Goal: Information Seeking & Learning: Understand process/instructions

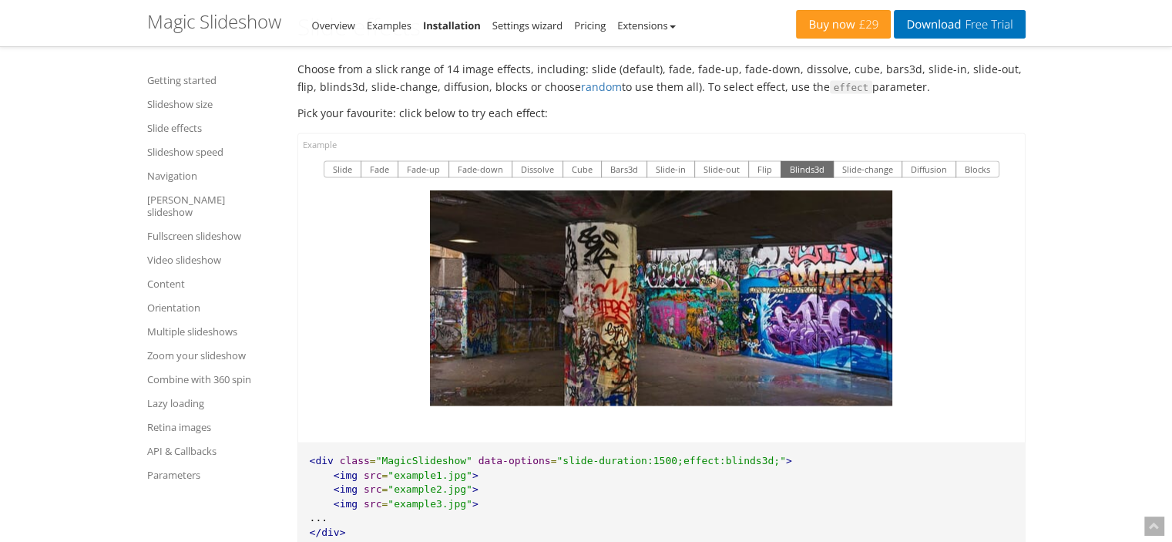
click at [846, 161] on button "Slide-change" at bounding box center [867, 169] width 69 height 17
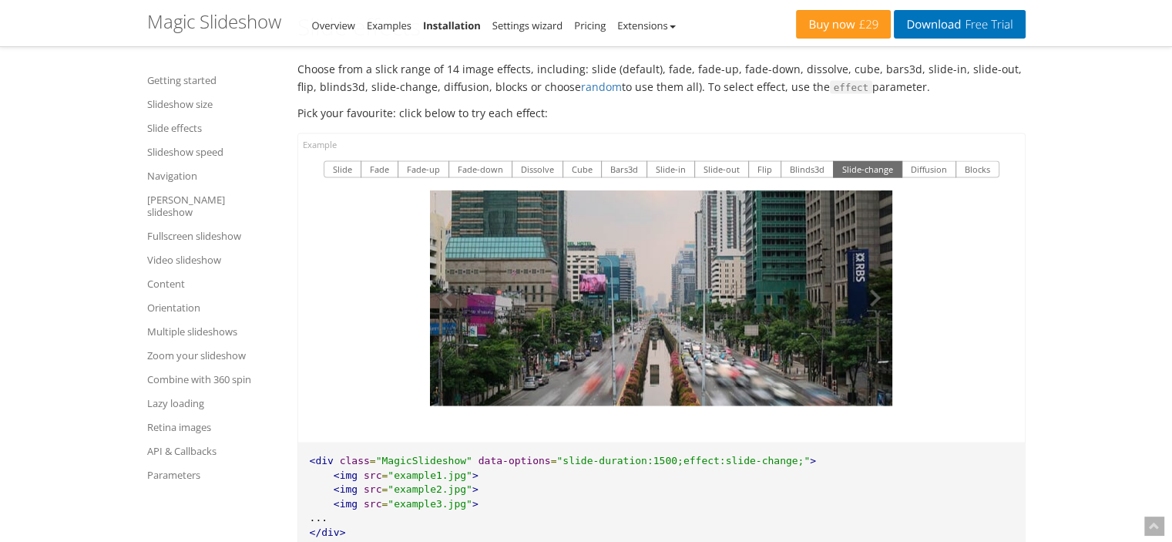
click at [651, 277] on img at bounding box center [661, 298] width 462 height 216
click at [623, 161] on button "Bars3d" at bounding box center [624, 169] width 46 height 17
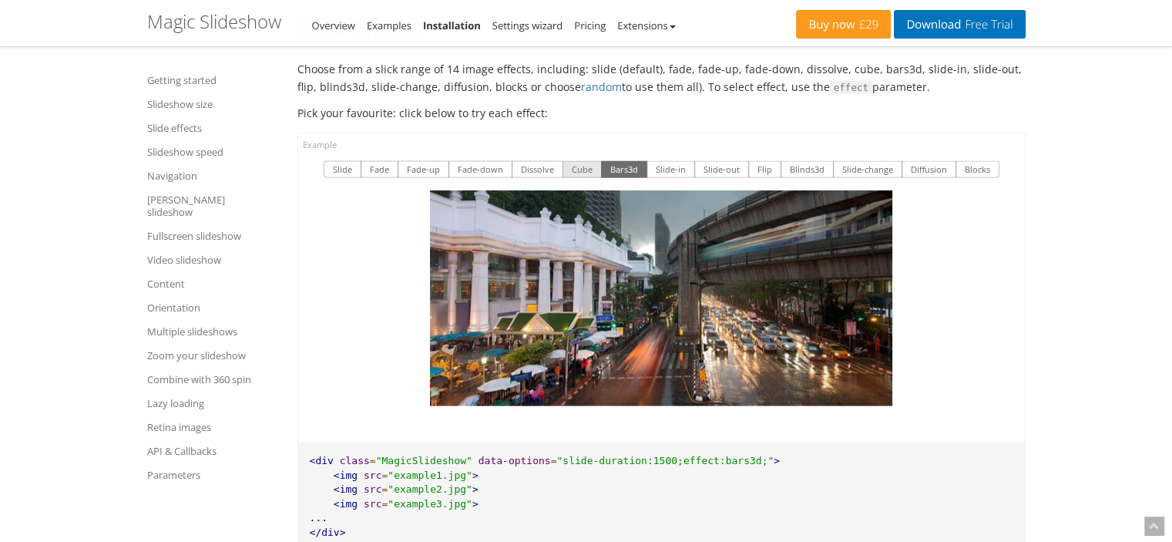
click at [587, 161] on button "Cube" at bounding box center [582, 169] width 39 height 17
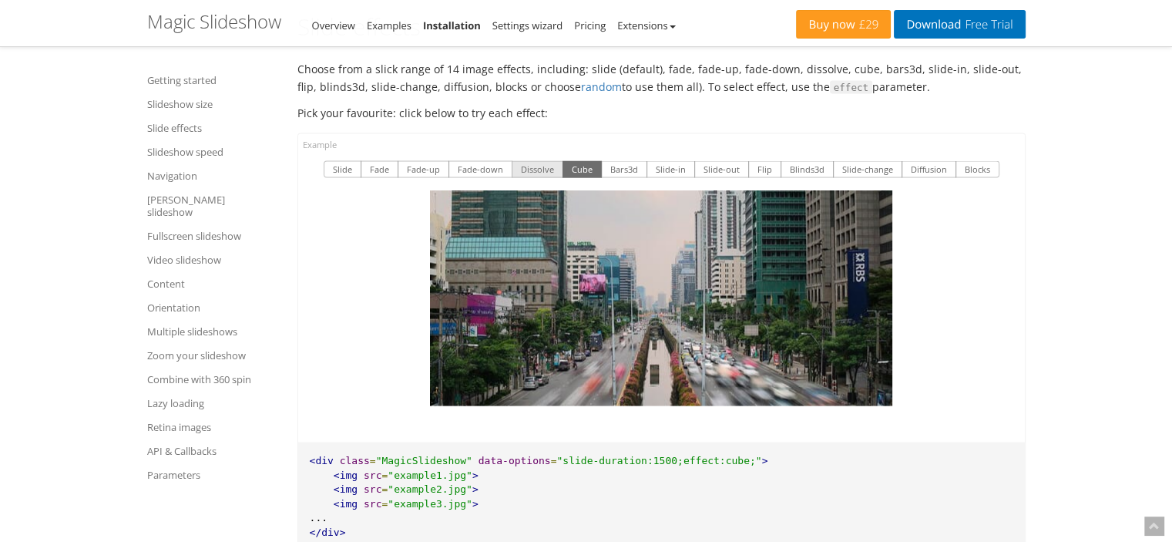
click at [550, 161] on button "Dissolve" at bounding box center [538, 169] width 52 height 17
click at [480, 161] on button "Fade-down" at bounding box center [481, 169] width 64 height 17
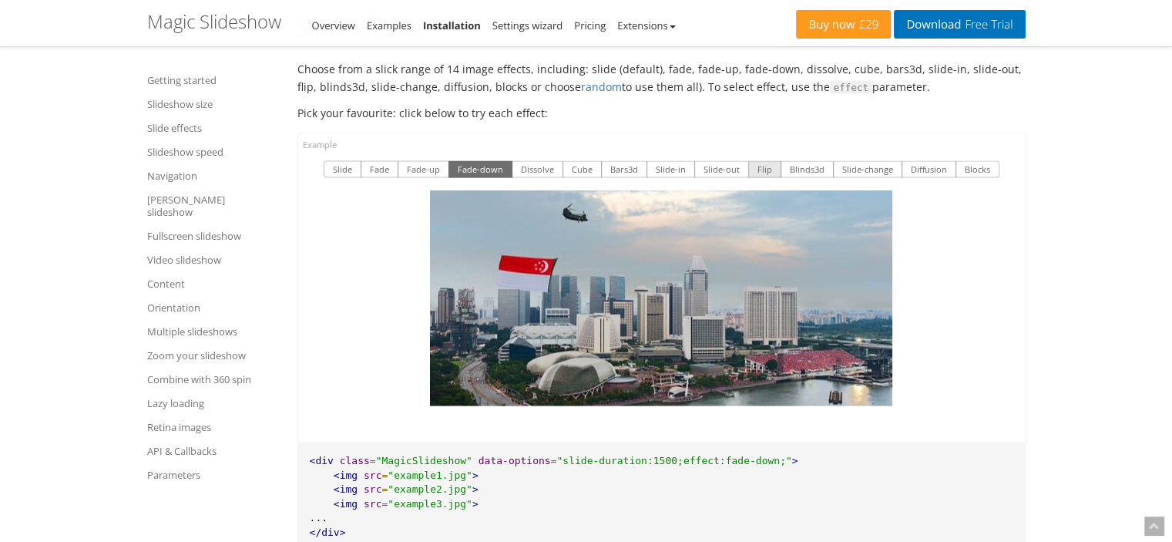
click at [762, 161] on button "Flip" at bounding box center [764, 169] width 33 height 17
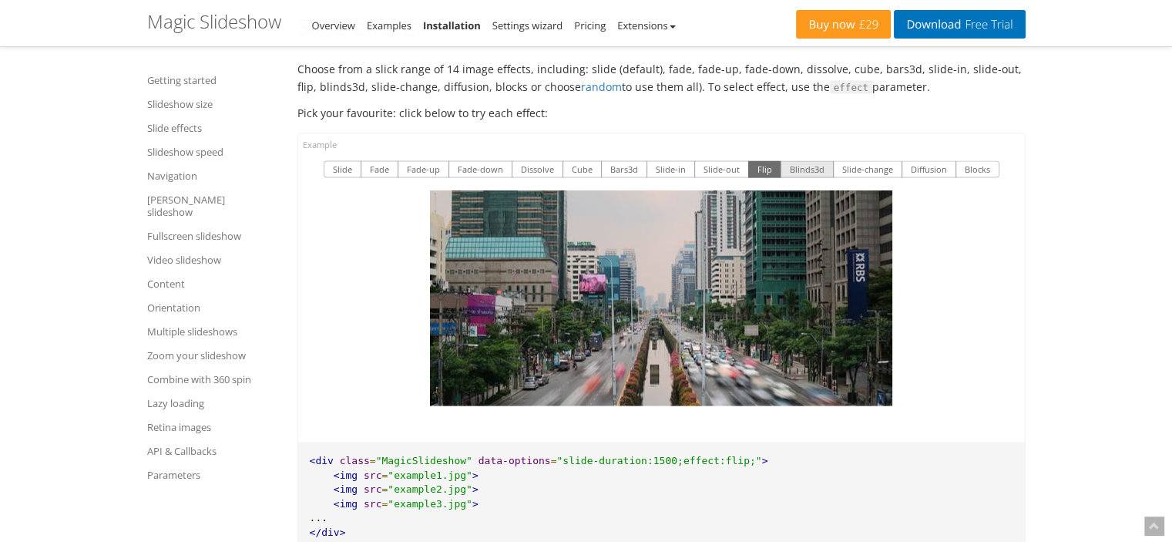
click at [805, 161] on button "Blinds3d" at bounding box center [807, 169] width 53 height 17
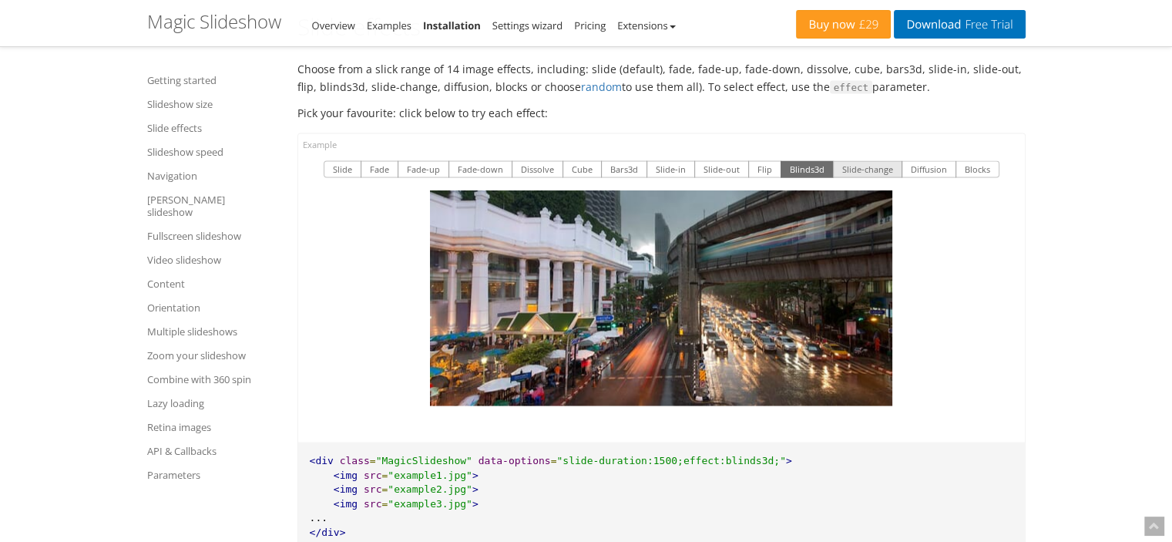
click at [868, 161] on button "Slide-change" at bounding box center [867, 169] width 69 height 17
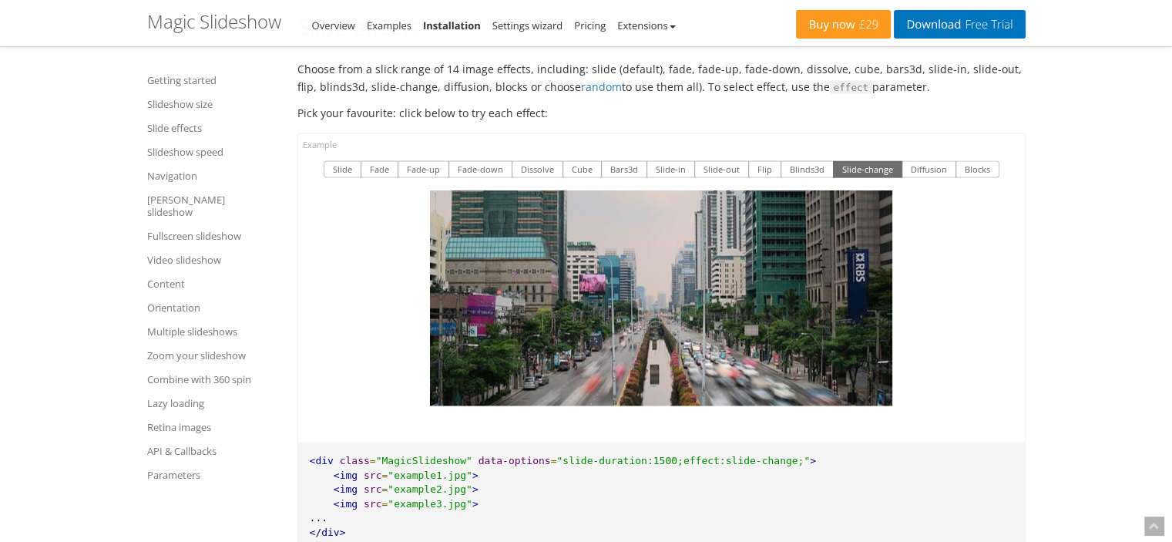
scroll to position [2782, 0]
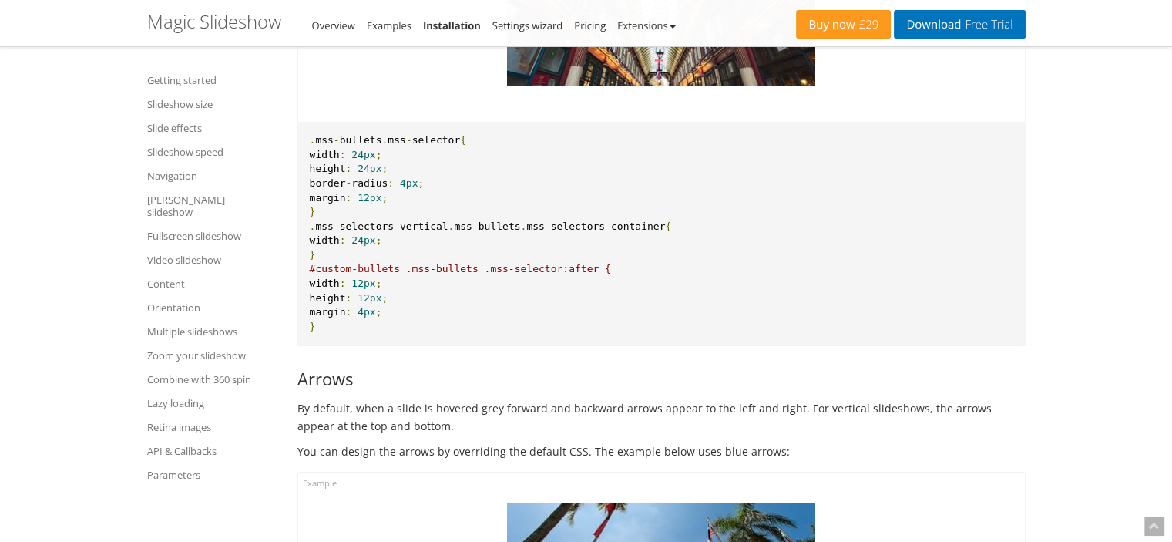
scroll to position [10562, 0]
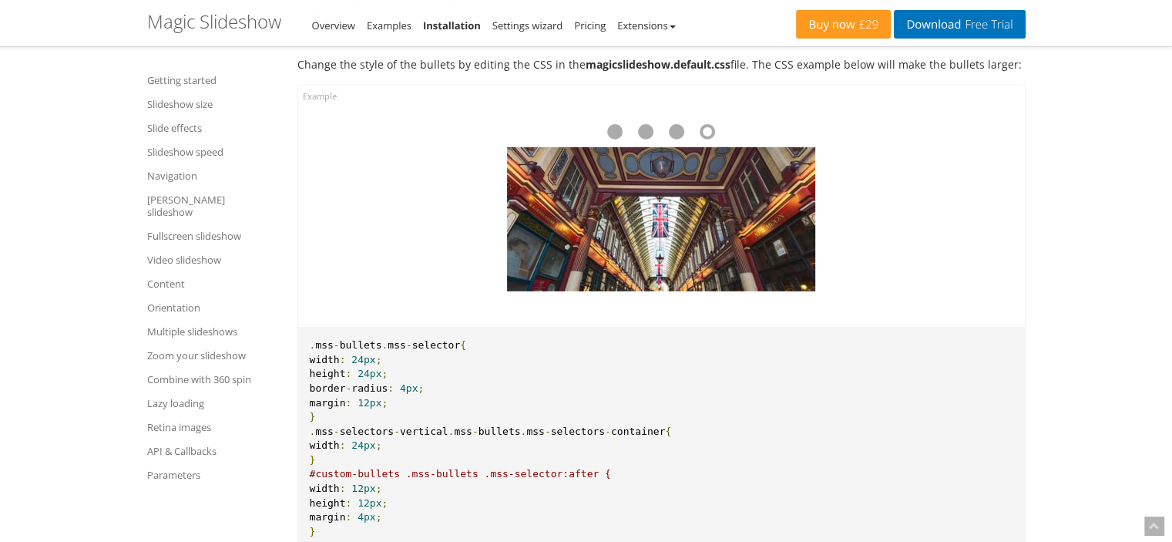
drag, startPoint x: 1183, startPoint y: 227, endPoint x: 1133, endPoint y: 250, distance: 54.9
click at [714, 211] on img at bounding box center [661, 219] width 308 height 144
click at [644, 124] on div at bounding box center [645, 131] width 15 height 15
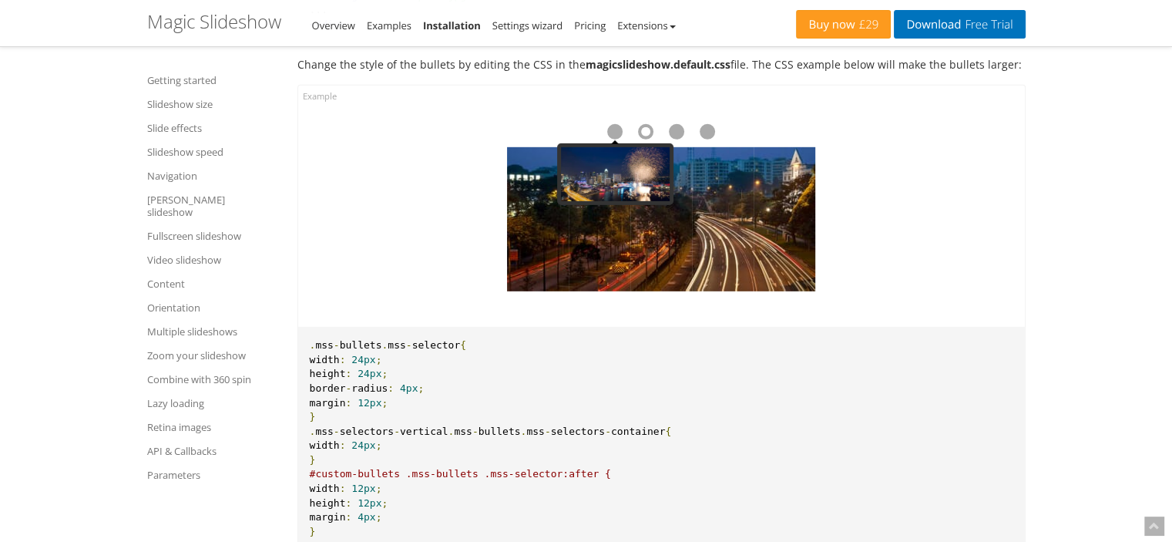
click at [603, 116] on div at bounding box center [661, 131] width 308 height 31
click at [619, 124] on div at bounding box center [614, 131] width 15 height 15
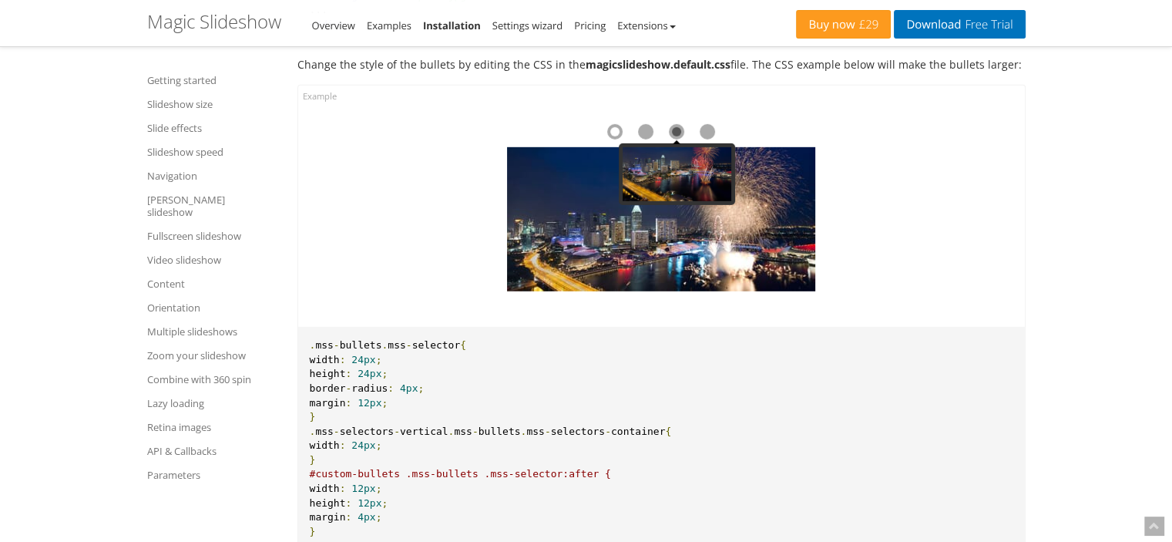
click at [679, 124] on div at bounding box center [676, 131] width 15 height 15
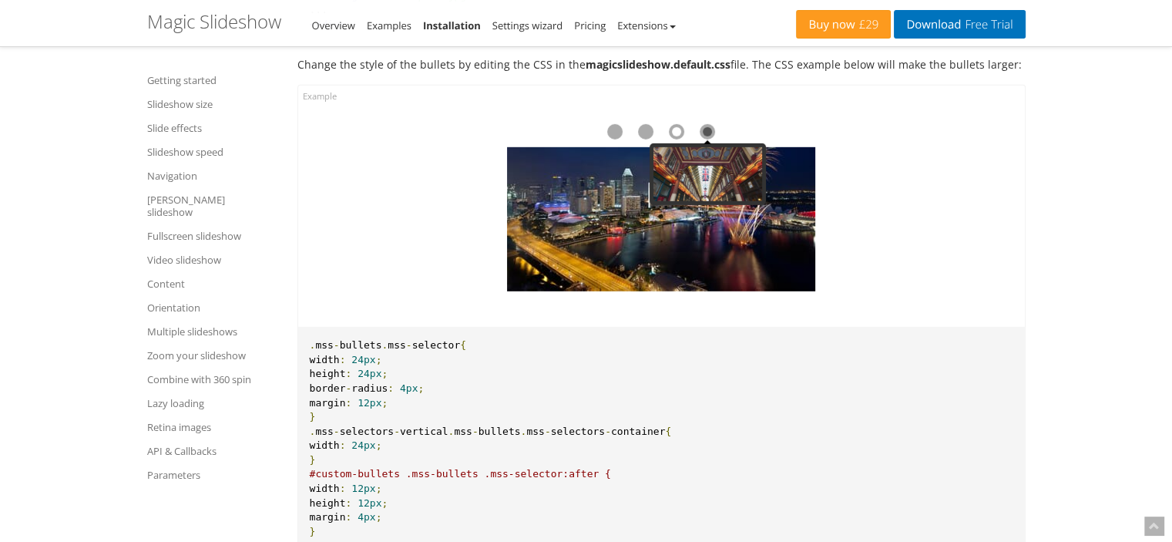
click at [712, 124] on div at bounding box center [707, 131] width 15 height 15
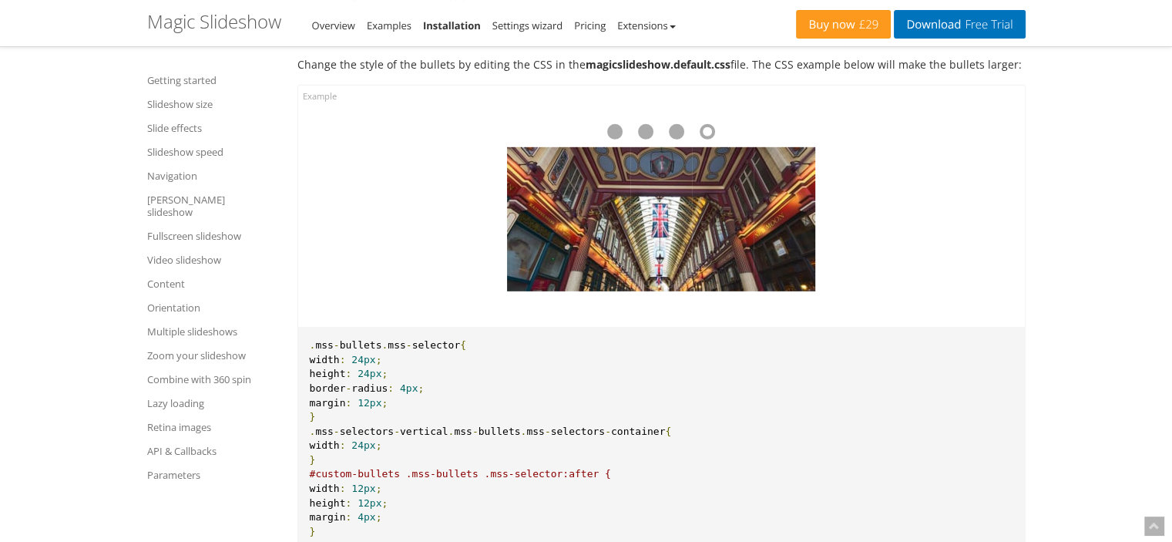
click at [1001, 184] on div at bounding box center [661, 206] width 727 height 241
click at [785, 220] on button at bounding box center [792, 219] width 46 height 144
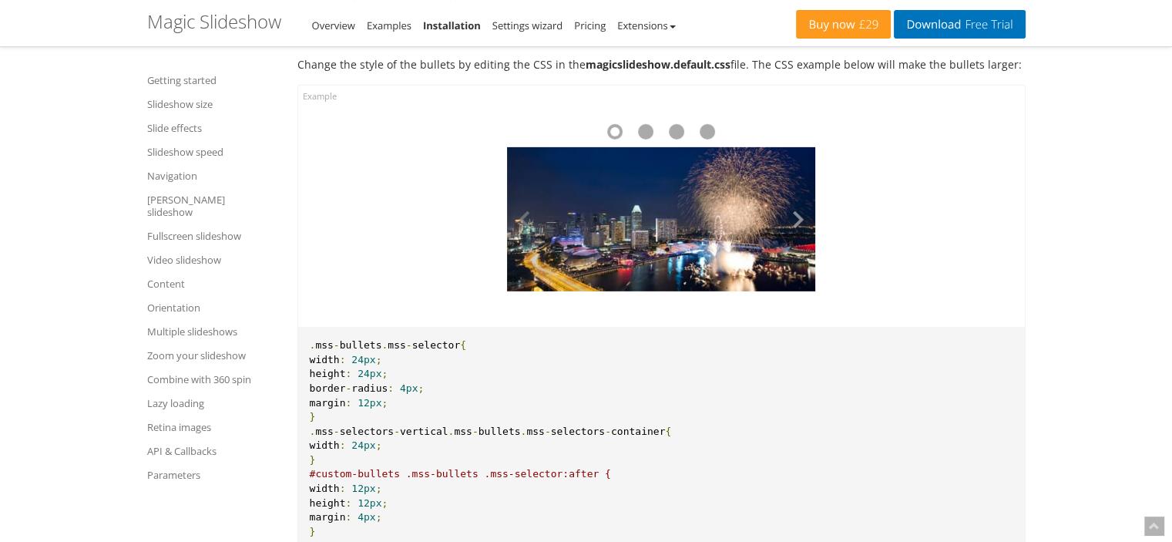
click at [795, 206] on button at bounding box center [792, 219] width 46 height 144
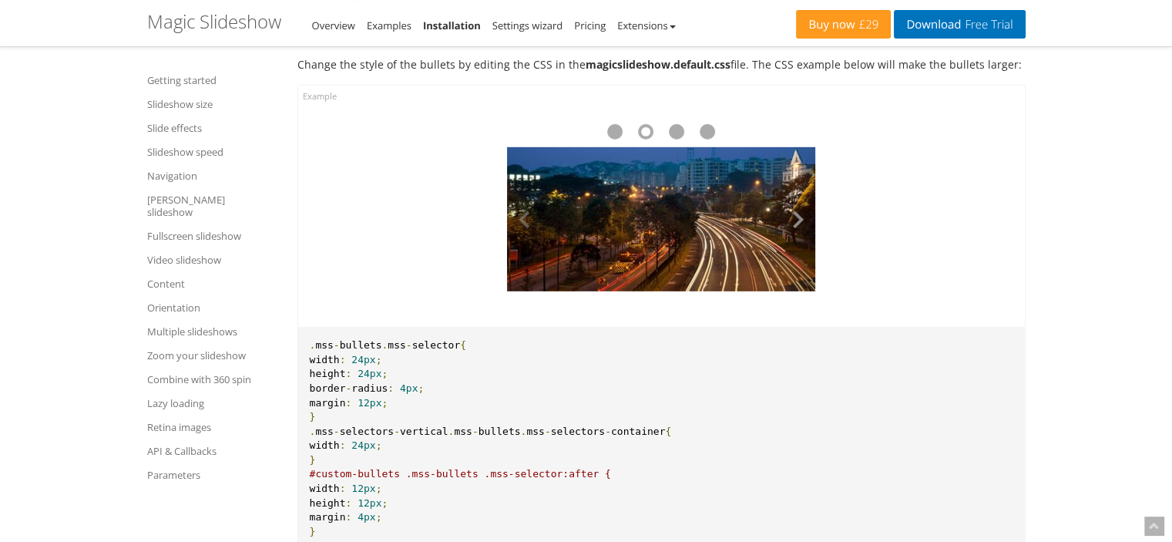
click at [795, 206] on button at bounding box center [792, 219] width 46 height 144
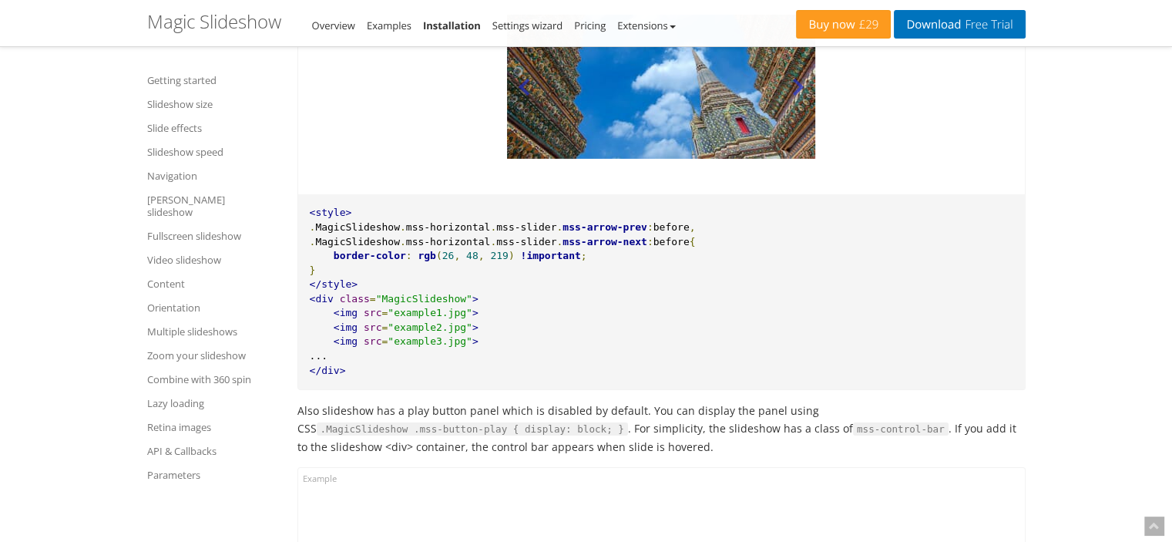
scroll to position [11025, 0]
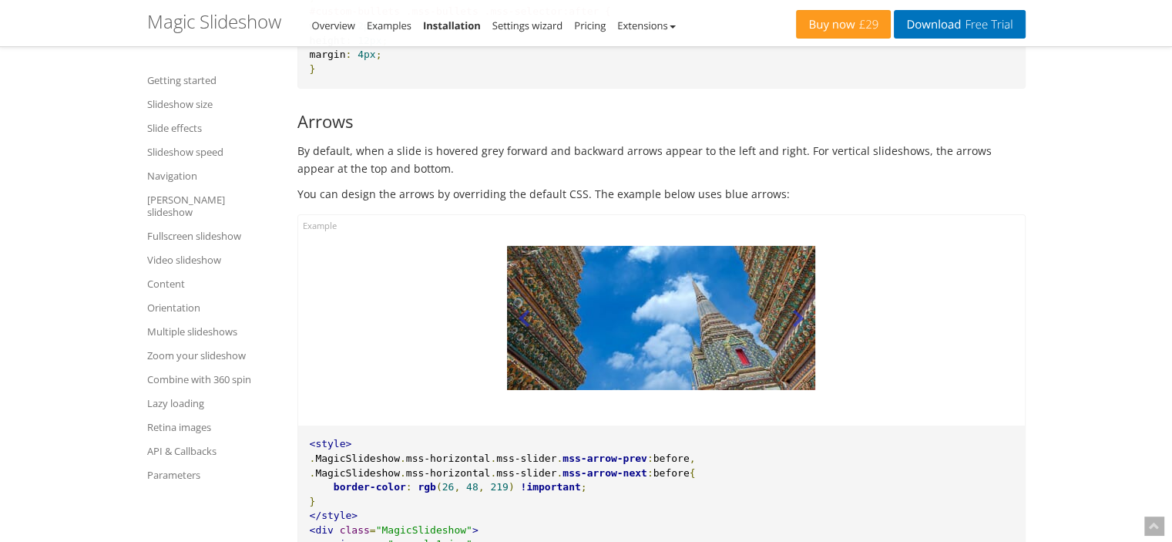
click at [765, 310] on img at bounding box center [661, 318] width 308 height 144
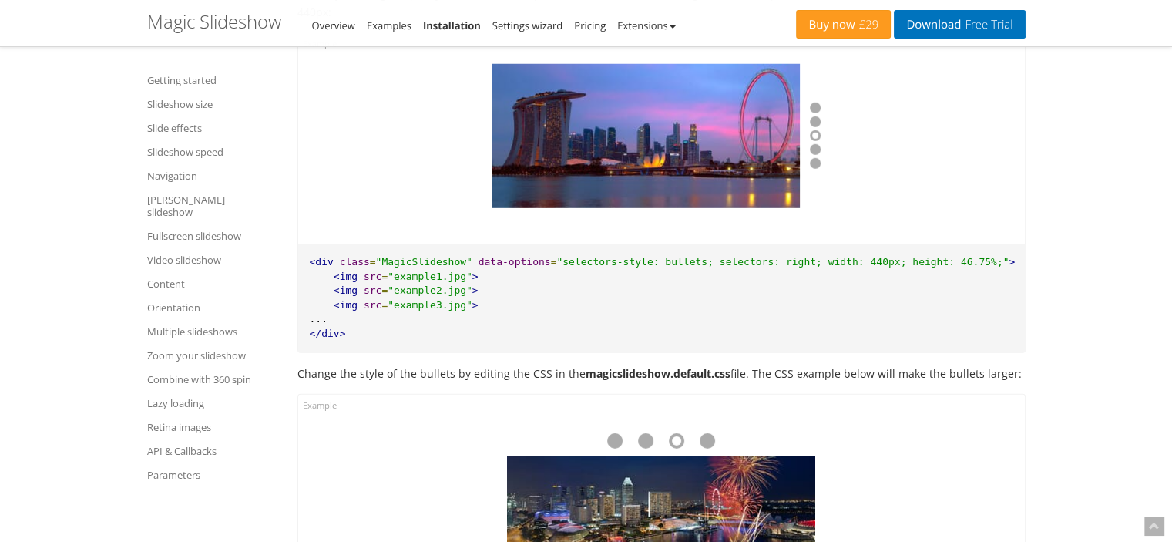
scroll to position [10100, 0]
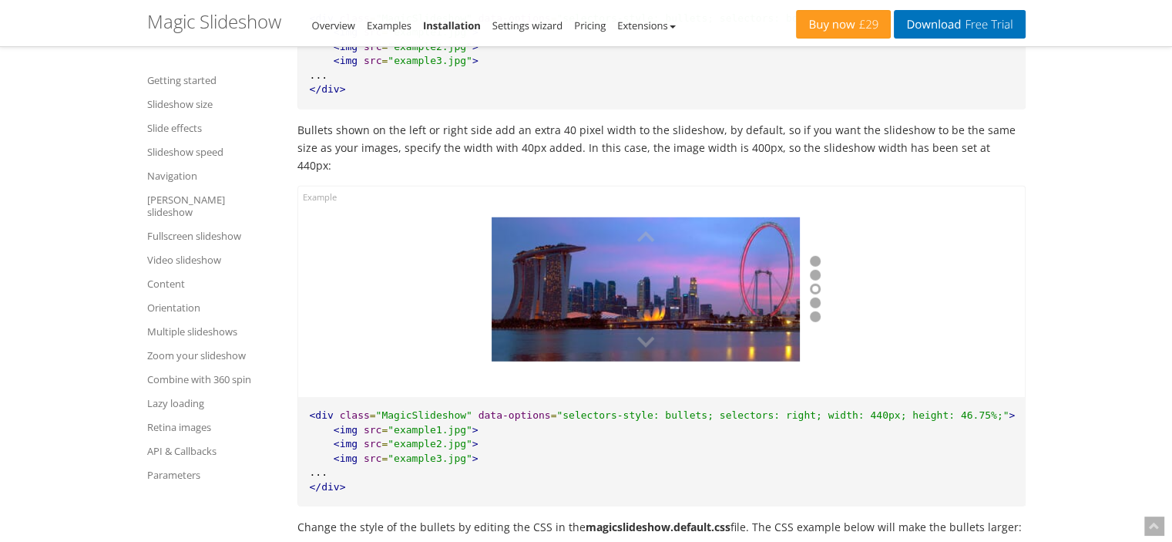
click at [746, 281] on img at bounding box center [646, 289] width 308 height 144
click at [644, 328] on button at bounding box center [646, 338] width 308 height 46
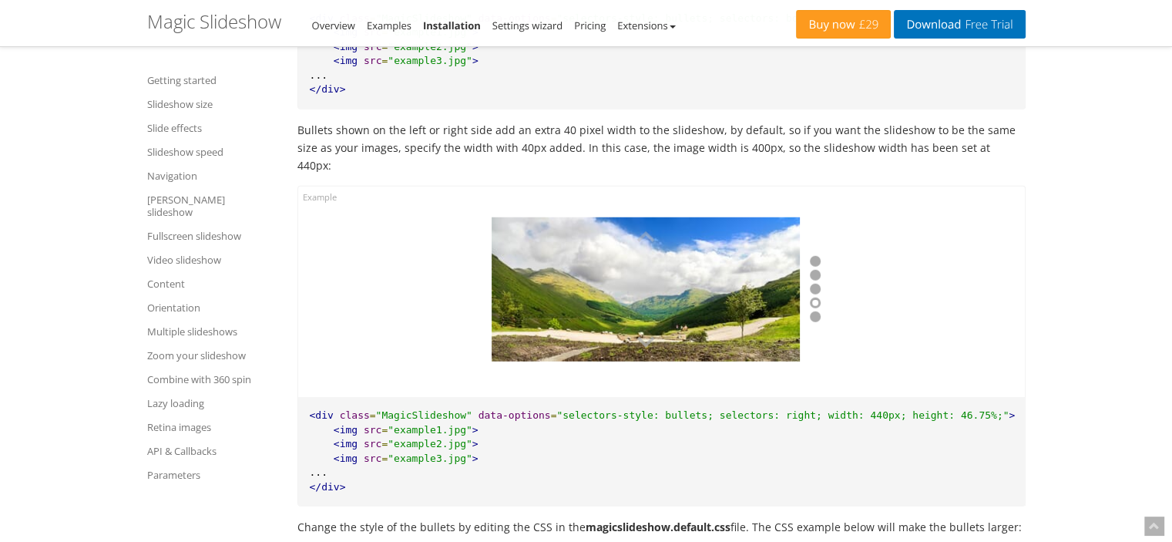
click at [644, 328] on button at bounding box center [646, 338] width 308 height 46
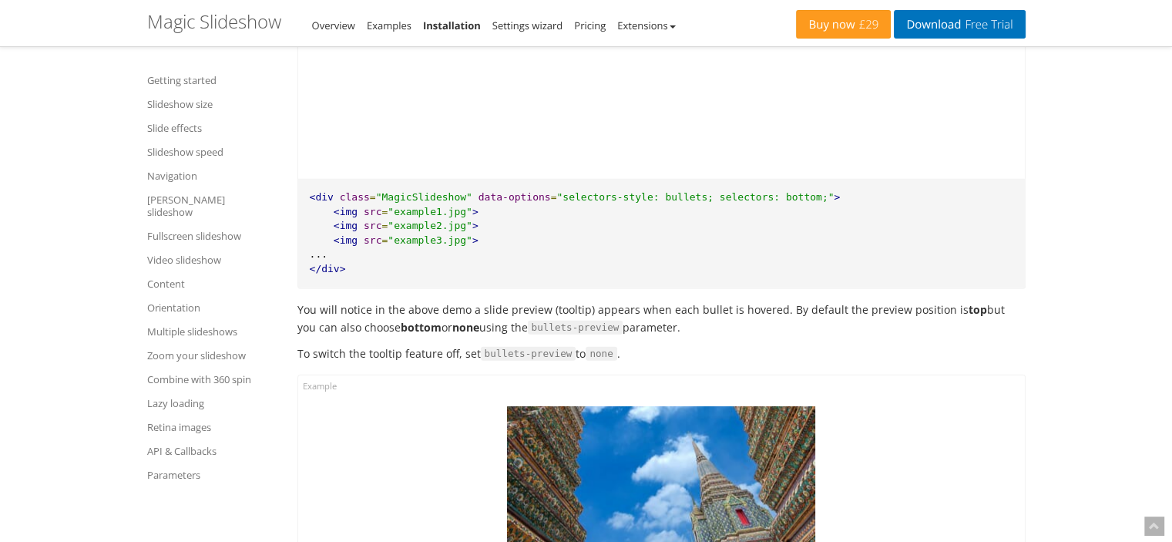
scroll to position [9745, 0]
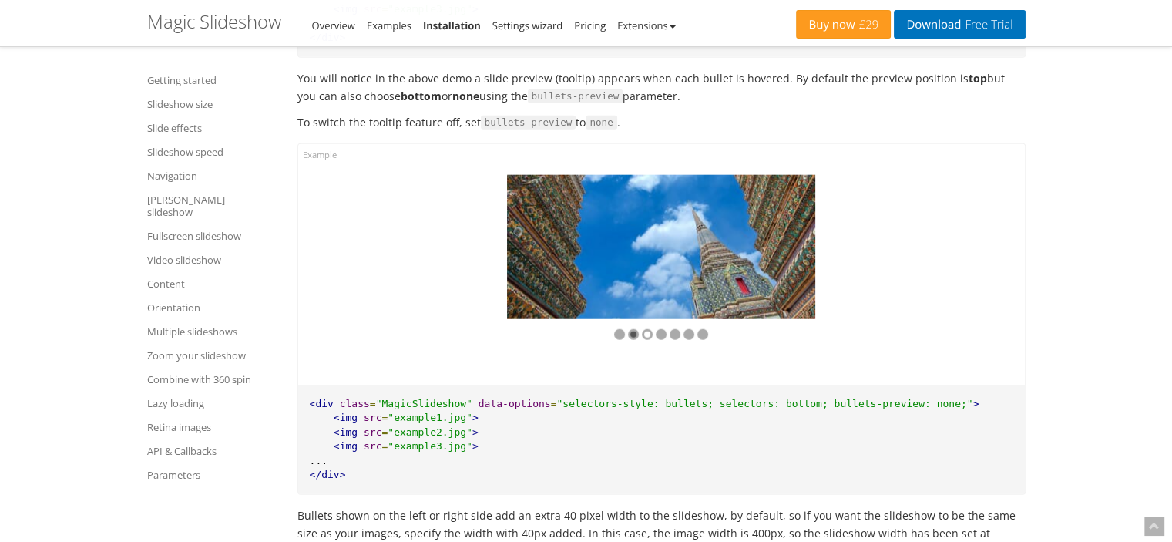
click at [634, 340] on div at bounding box center [633, 334] width 11 height 11
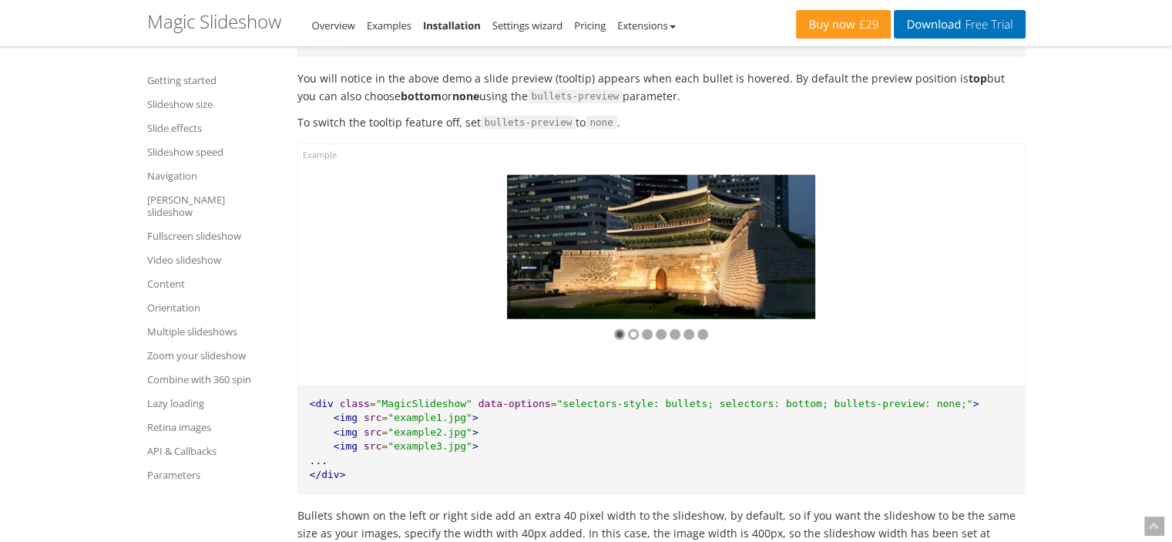
click at [622, 340] on div at bounding box center [619, 334] width 11 height 11
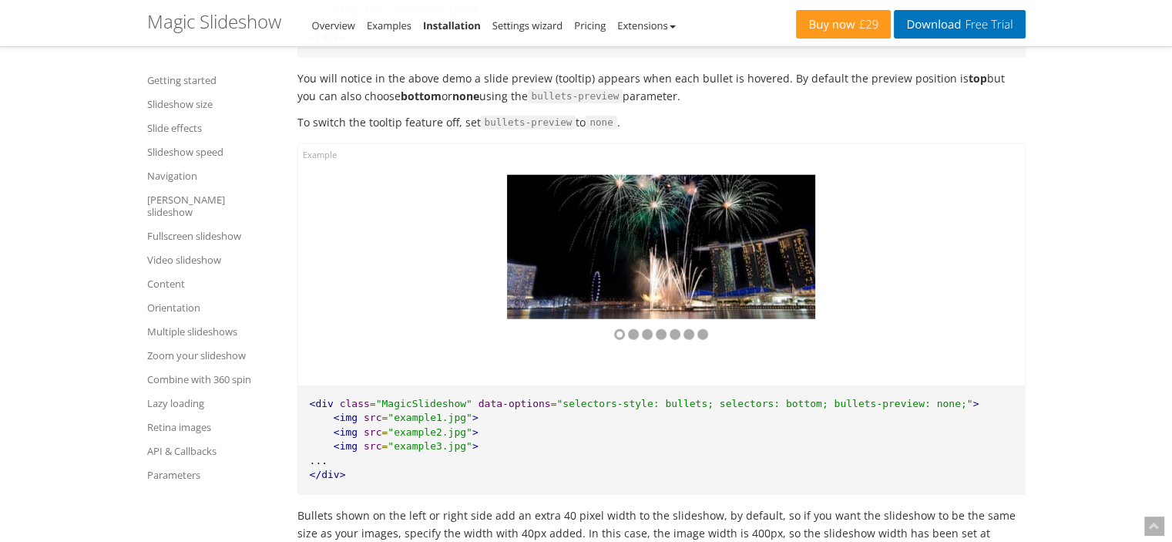
click at [682, 341] on div at bounding box center [661, 334] width 308 height 31
click at [688, 340] on div at bounding box center [689, 334] width 11 height 11
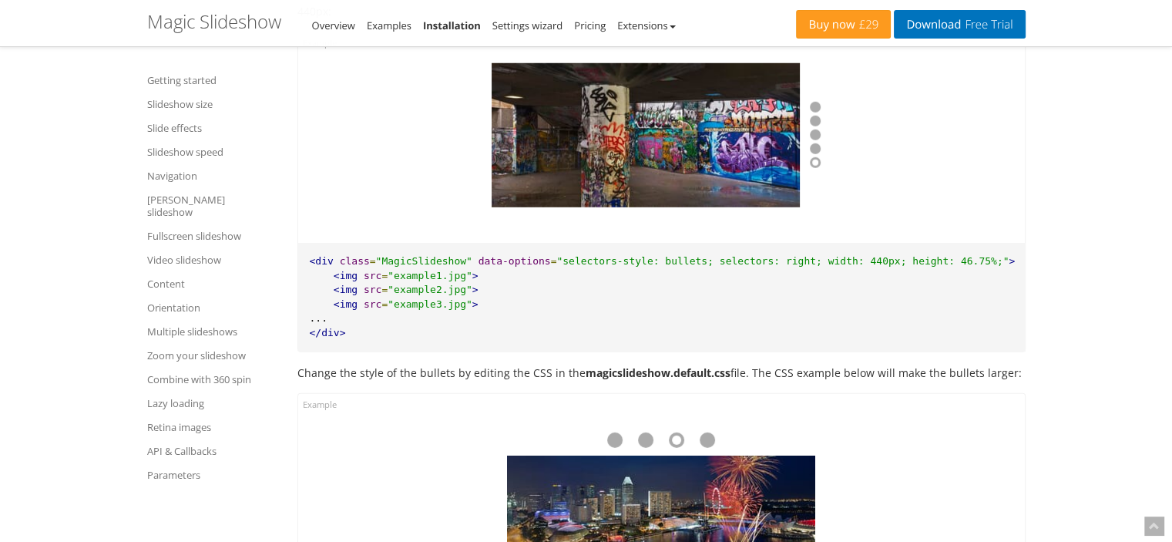
scroll to position [10439, 0]
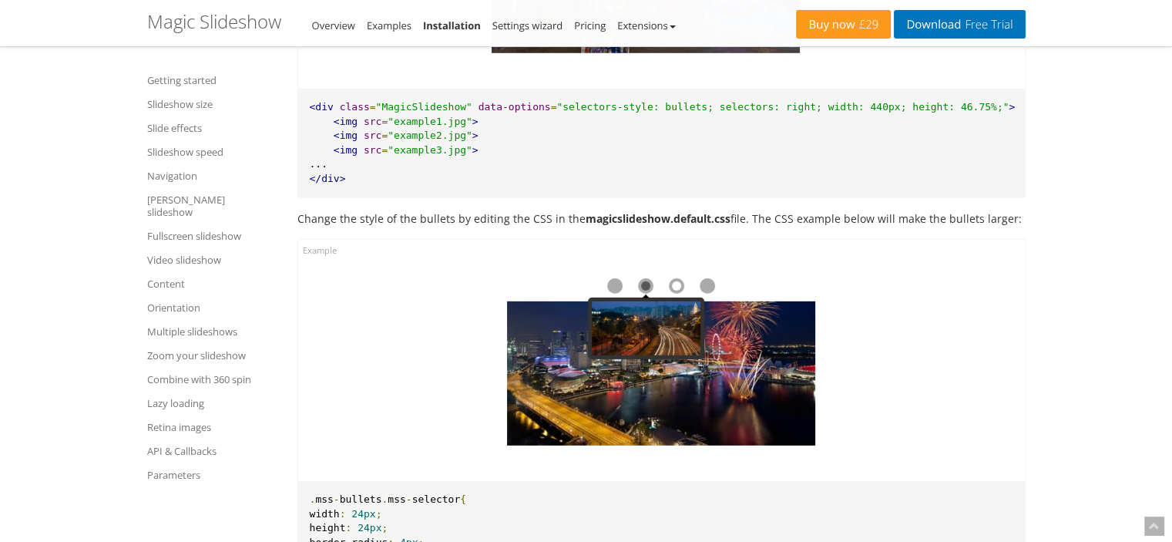
click at [638, 271] on div at bounding box center [661, 286] width 308 height 31
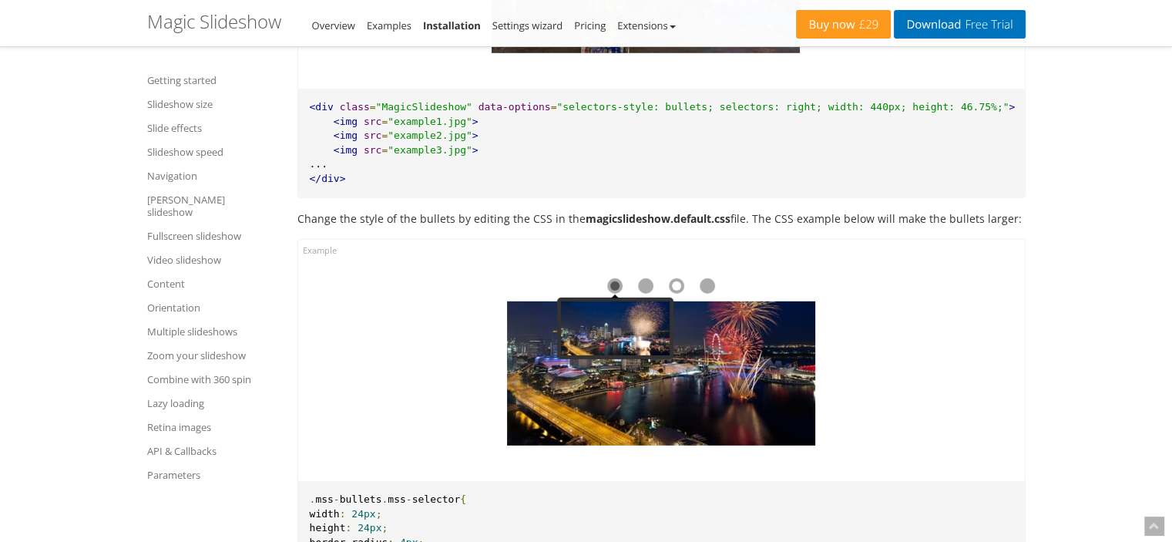
click at [609, 278] on div at bounding box center [614, 285] width 15 height 15
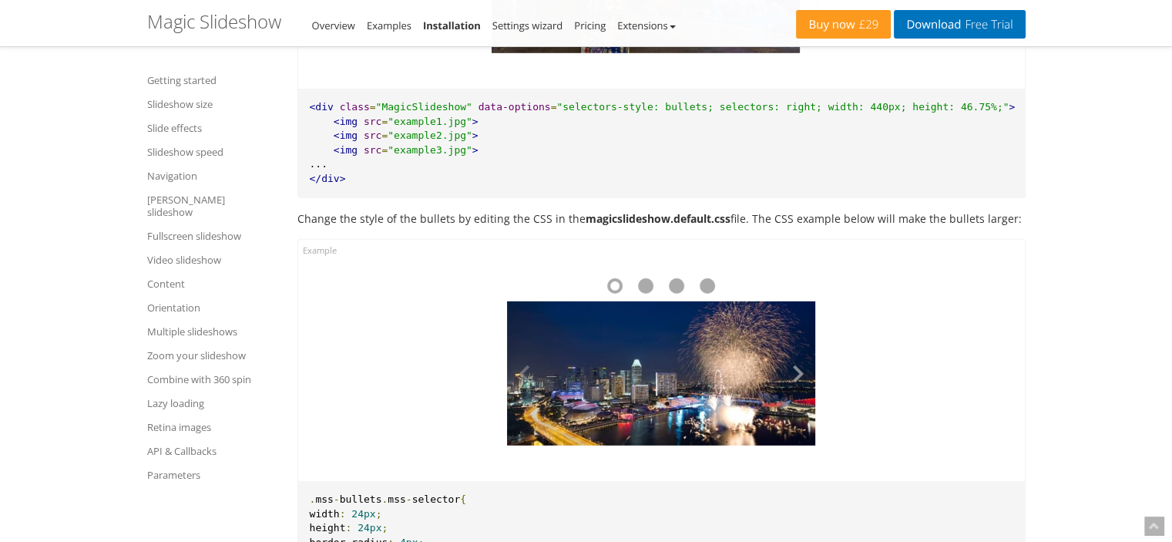
click at [793, 370] on button at bounding box center [792, 373] width 46 height 144
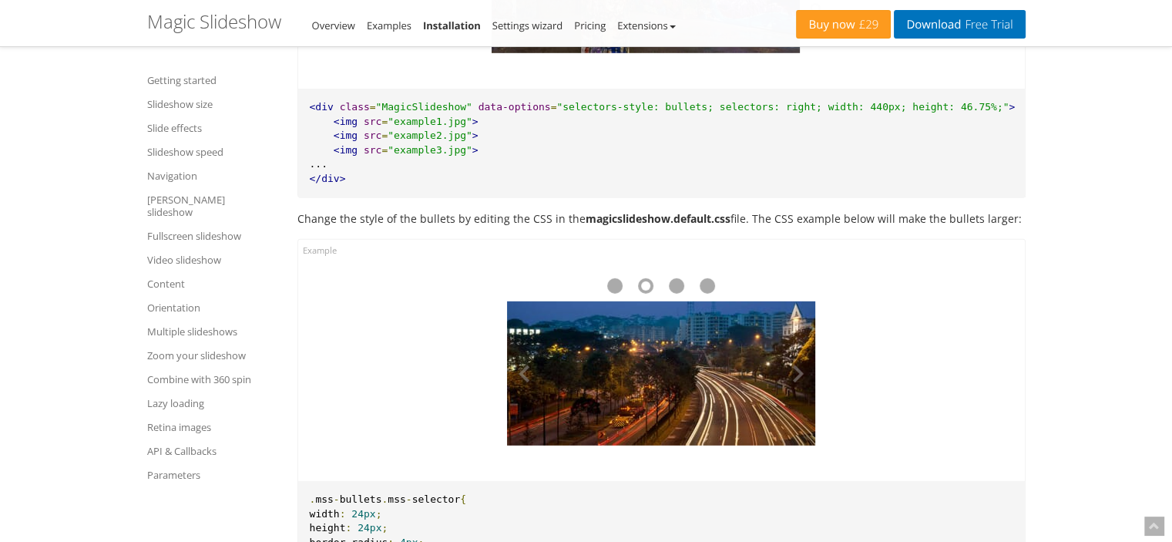
click at [663, 356] on img at bounding box center [661, 373] width 308 height 144
click at [671, 371] on img at bounding box center [661, 373] width 308 height 144
click at [660, 348] on img at bounding box center [661, 373] width 308 height 144
click at [658, 370] on img at bounding box center [661, 373] width 308 height 144
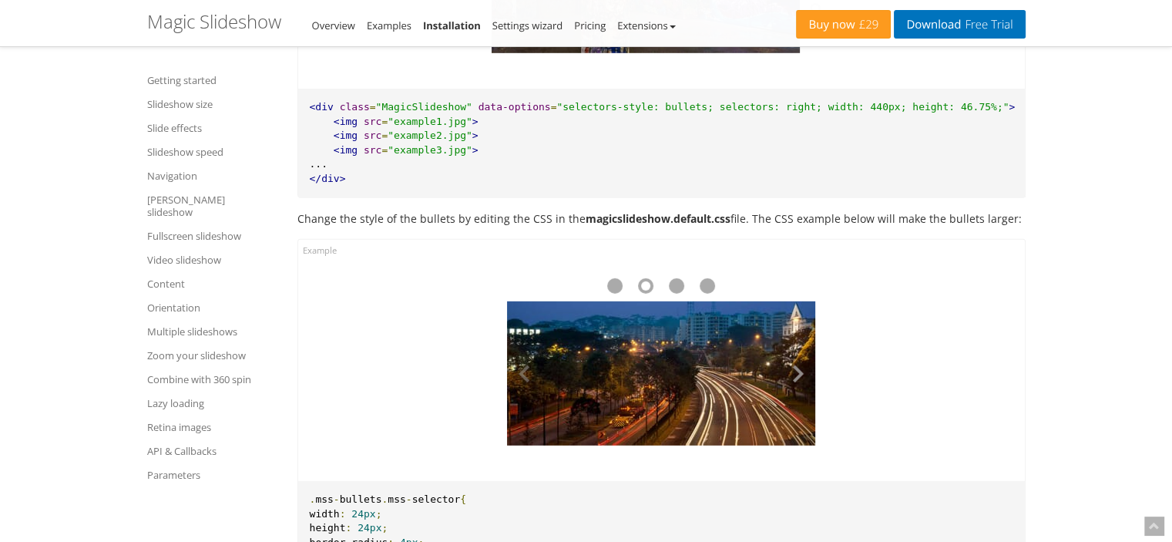
click at [792, 364] on button at bounding box center [792, 373] width 46 height 144
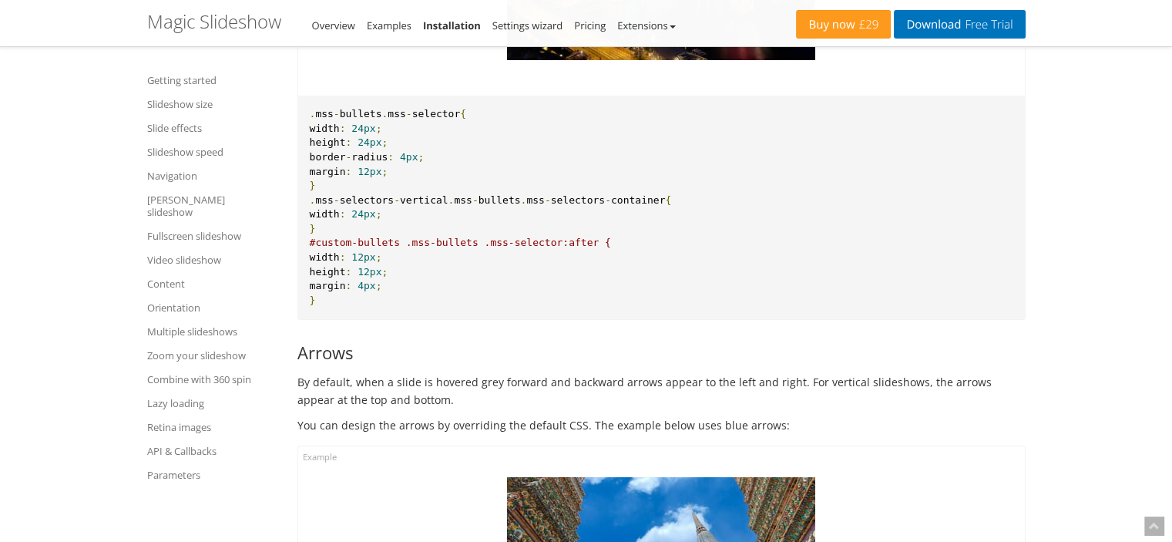
scroll to position [10979, 0]
